Goal: Task Accomplishment & Management: Use online tool/utility

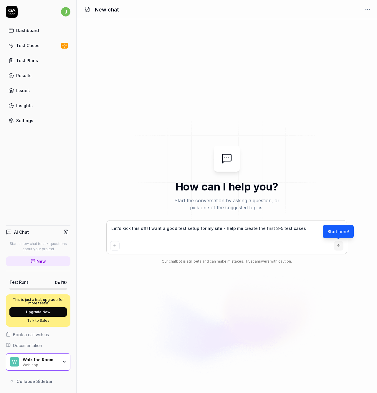
click at [97, 97] on div "How can I help you? Start the conversation by asking a question, or pick one of…" at bounding box center [226, 206] width 300 height 374
click at [29, 29] on div "Dashboard" at bounding box center [27, 30] width 23 height 6
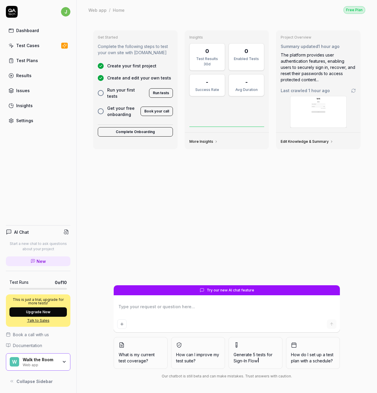
click at [122, 127] on button "Complete Onboarding" at bounding box center [135, 131] width 75 height 9
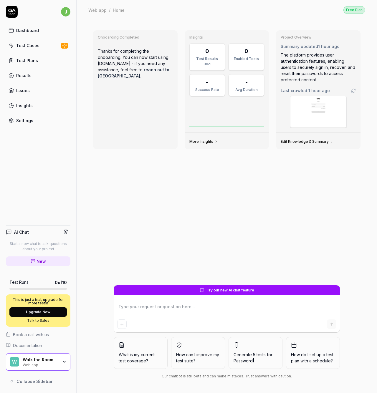
click at [126, 61] on p "Thanks for completing the onboarding. You can now start using [DOMAIN_NAME] - i…" at bounding box center [135, 63] width 75 height 40
click at [34, 28] on div "Dashboard" at bounding box center [27, 30] width 23 height 6
click at [36, 46] on div "Test Cases" at bounding box center [27, 45] width 23 height 6
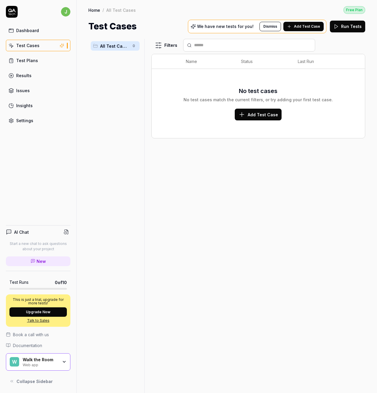
click at [302, 27] on span "Add Test Case" at bounding box center [307, 26] width 26 height 5
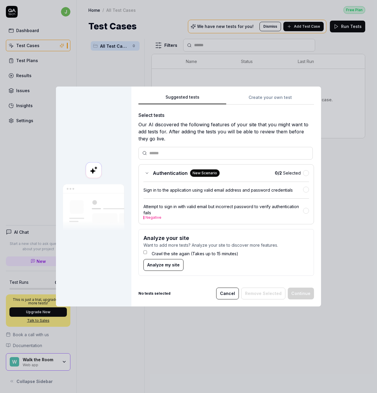
click at [272, 191] on div "Sign in to the application using valid email address and password credentials" at bounding box center [222, 190] width 159 height 6
click at [303, 295] on button "Continue" at bounding box center [300, 293] width 26 height 12
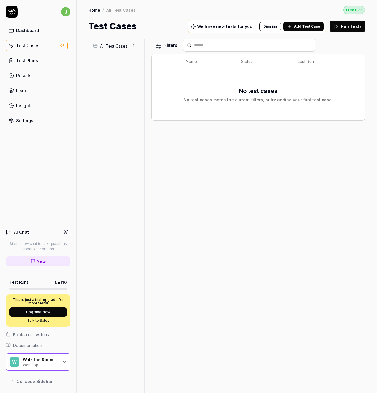
click at [109, 47] on span "All Test Cases" at bounding box center [114, 46] width 29 height 6
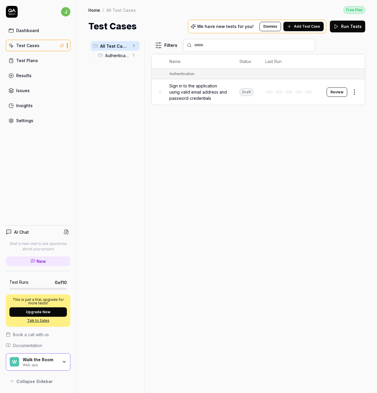
click at [126, 56] on span "Authentication" at bounding box center [117, 55] width 24 height 6
click at [326, 93] on td "Review" at bounding box center [342, 92] width 44 height 26
click at [336, 94] on button "Review" at bounding box center [336, 91] width 21 height 9
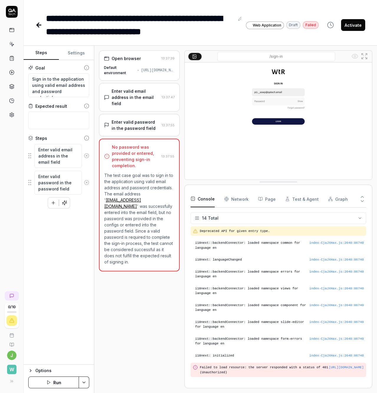
scroll to position [39, 0]
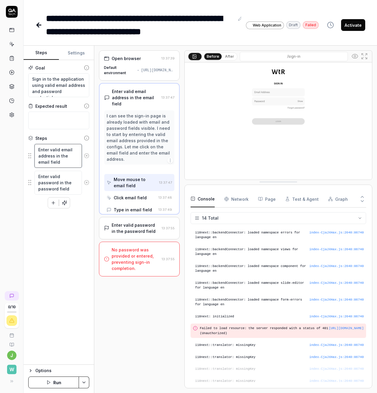
click at [49, 155] on textarea "Enter valid email address in the email field" at bounding box center [57, 156] width 47 height 24
type textarea "*"
